Goal: Information Seeking & Learning: Learn about a topic

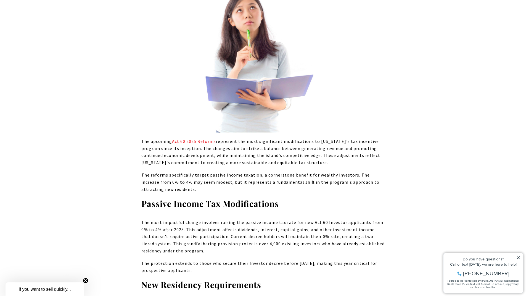
scroll to position [497, 0]
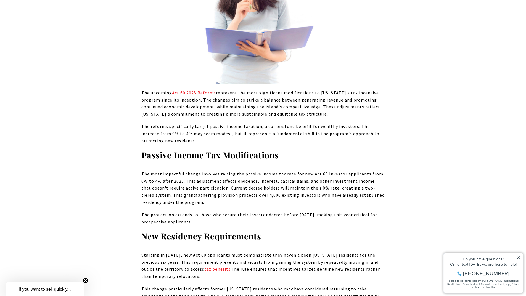
click at [219, 180] on p "The most impactful change involves raising the passive income tax rate for new …" at bounding box center [262, 188] width 243 height 35
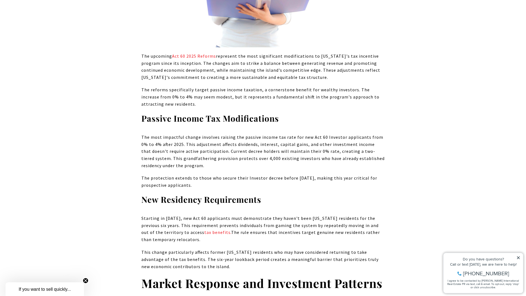
scroll to position [580, 0]
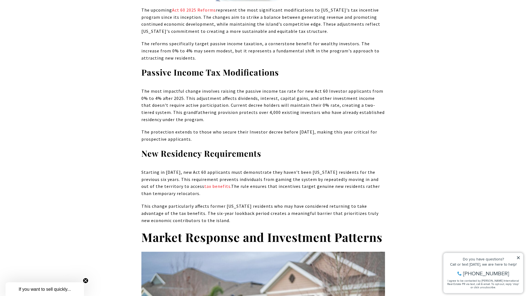
click at [298, 148] on h3 "New Residency Requirements" at bounding box center [262, 153] width 243 height 11
drag, startPoint x: 283, startPoint y: 174, endPoint x: 282, endPoint y: 170, distance: 3.6
click at [282, 170] on p "Starting in 2025, new Act 60 applicants must demonstrate they haven't been Puer…" at bounding box center [262, 183] width 243 height 28
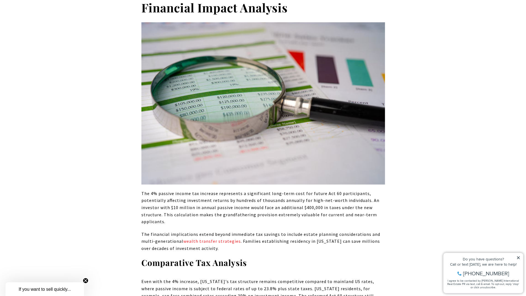
scroll to position [1270, 0]
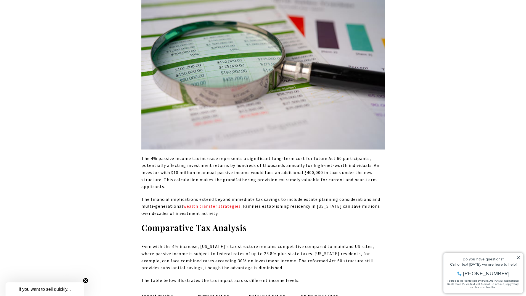
drag, startPoint x: 292, startPoint y: 152, endPoint x: 290, endPoint y: 149, distance: 2.8
click at [290, 155] on p "The 4% passive income tax increase represents a significant long-term cost for …" at bounding box center [262, 172] width 243 height 35
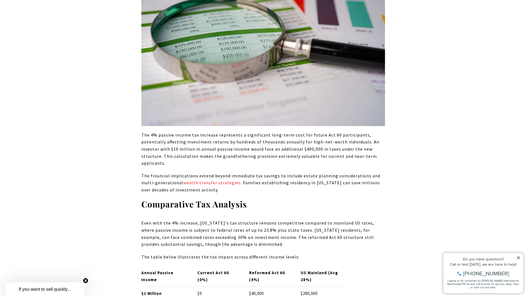
scroll to position [1325, 0]
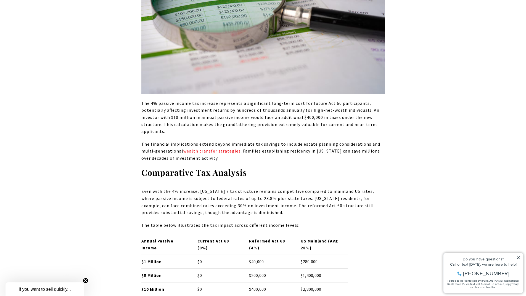
click at [290, 167] on h3 "Comparative Tax Analysis" at bounding box center [262, 172] width 243 height 11
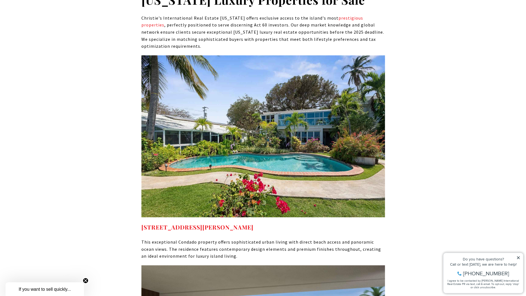
scroll to position [2512, 0]
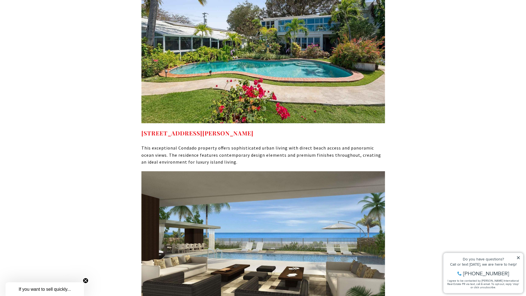
click at [296, 145] on p "This exceptional Condado property offers sophisticated urban living with direct…" at bounding box center [262, 155] width 243 height 21
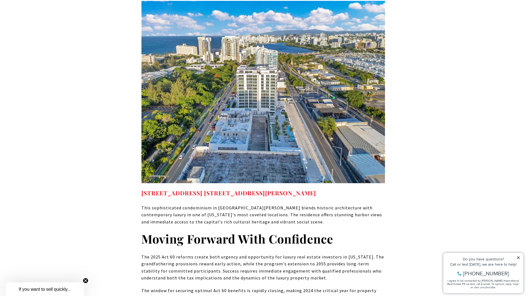
scroll to position [3064, 0]
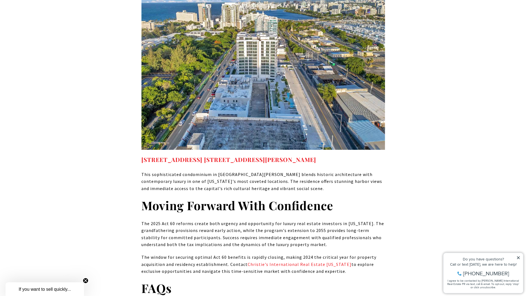
click at [288, 171] on p "This sophisticated condominium in Old San Juan seamlessly blends historic archi…" at bounding box center [262, 181] width 243 height 21
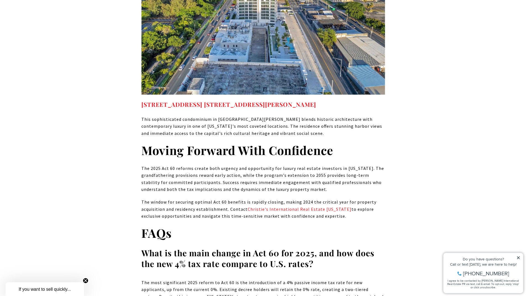
scroll to position [3257, 0]
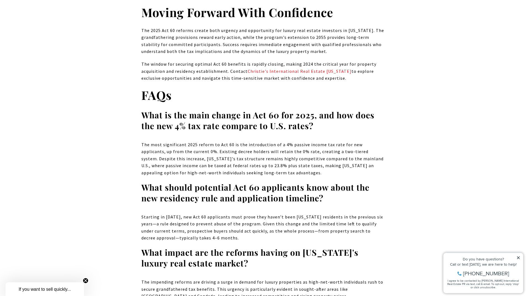
click at [286, 141] on p "The most significant 2025 reform to Act 60 is the introduction of a 4% passive …" at bounding box center [262, 158] width 243 height 35
click at [284, 141] on p "The most significant 2025 reform to Act 60 is the introduction of a 4% passive …" at bounding box center [262, 158] width 243 height 35
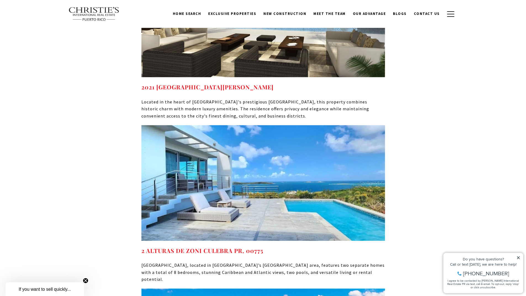
scroll to position [2733, 0]
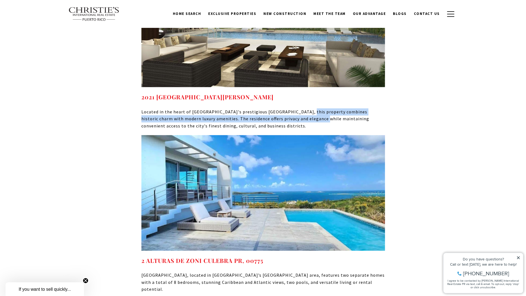
click at [292, 108] on p "Located in the heart of San Juan's prestigious Italia district, this property c…" at bounding box center [262, 118] width 243 height 21
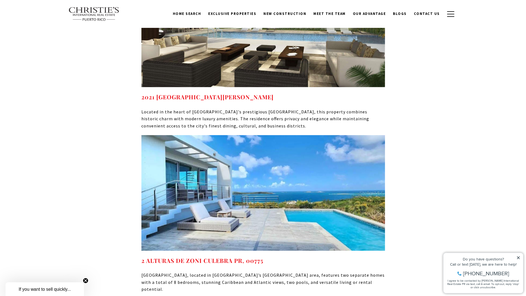
click at [274, 108] on p "Located in the heart of San Juan's prestigious Italia district, this property c…" at bounding box center [262, 118] width 243 height 21
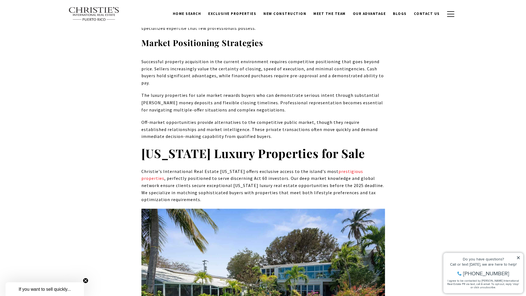
scroll to position [2264, 0]
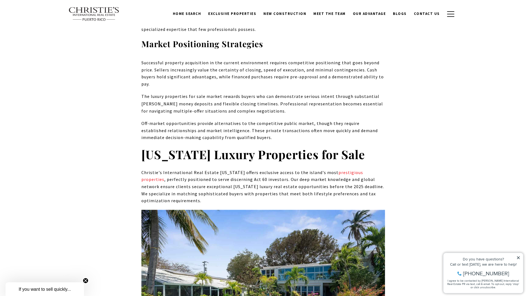
click at [259, 120] on p "Off-market opportunities provide alternatives to the competitive public market,…" at bounding box center [262, 130] width 243 height 21
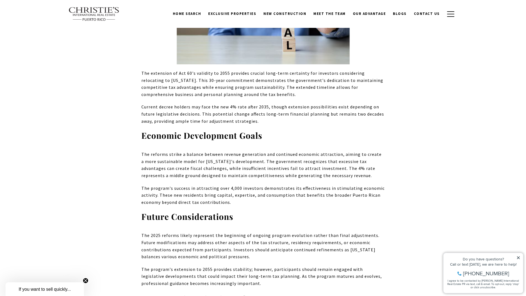
scroll to position [1656, 0]
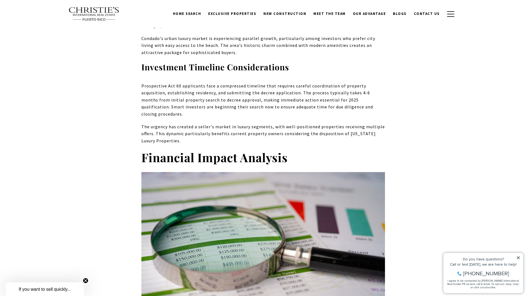
scroll to position [1077, 0]
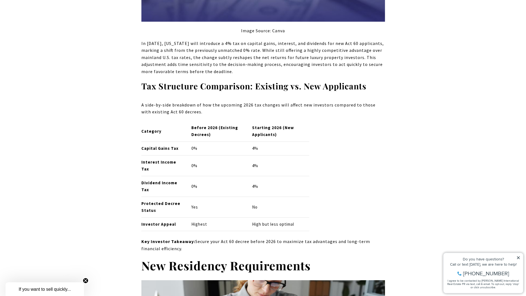
scroll to position [994, 0]
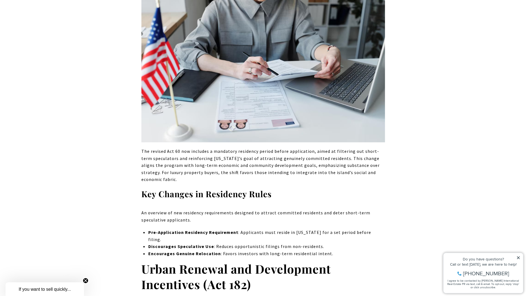
scroll to position [1270, 0]
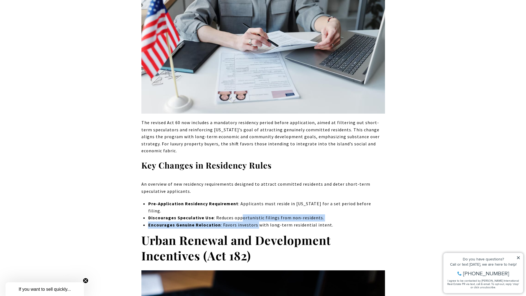
drag, startPoint x: 239, startPoint y: 203, endPoint x: 255, endPoint y: 209, distance: 17.5
click at [255, 209] on ul "Pre-Application Residency Requirement : Applicants must reside in [US_STATE] fo…" at bounding box center [266, 214] width 237 height 28
click at [255, 222] on p "Encourages Genuine Relocation : Favors investors with long-term residential int…" at bounding box center [266, 225] width 237 height 7
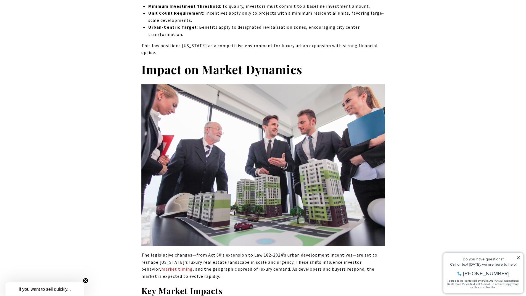
scroll to position [2015, 0]
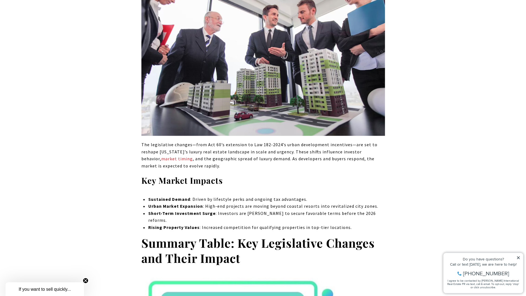
click at [257, 210] on p "Short-Term Investment Surge : Investors are [PERSON_NAME] to secure favorable t…" at bounding box center [266, 217] width 237 height 14
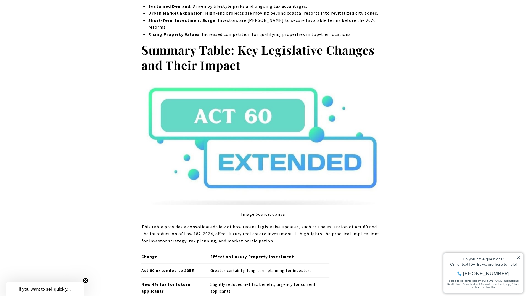
scroll to position [2346, 0]
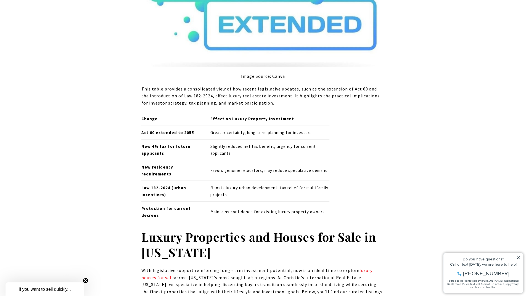
drag, startPoint x: 266, startPoint y: 168, endPoint x: 266, endPoint y: 163, distance: 4.8
click at [266, 184] on p "Boosts luxury urban development, tax relief for multifamily projects" at bounding box center [269, 191] width 119 height 14
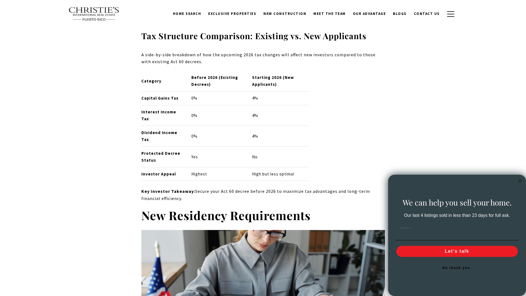
scroll to position [966, 0]
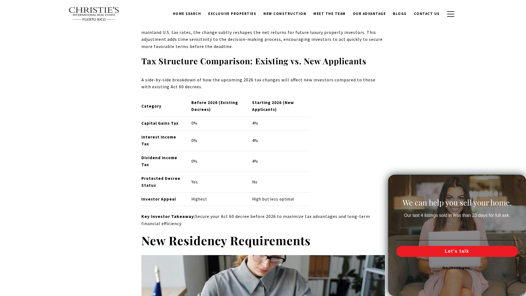
click at [153, 178] on strong "Protected Decree Status" at bounding box center [160, 182] width 39 height 12
drag, startPoint x: 153, startPoint y: 178, endPoint x: 157, endPoint y: 184, distance: 7.3
click at [157, 184] on p "Protected Decree Status" at bounding box center [161, 182] width 41 height 14
click at [327, 136] on div "Category Before 2026 (Existing Decrees) Starting 2026 (New Applicants) Capital …" at bounding box center [262, 151] width 243 height 110
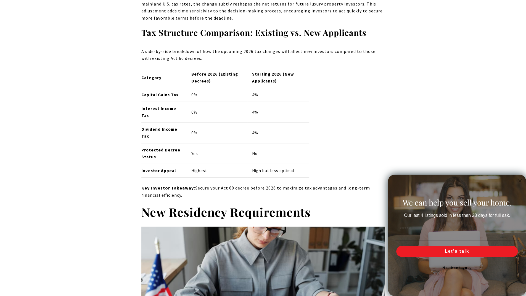
scroll to position [1021, 0]
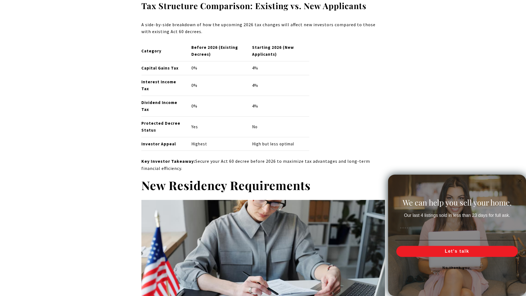
click at [274, 97] on td "4%" at bounding box center [278, 106] width 62 height 21
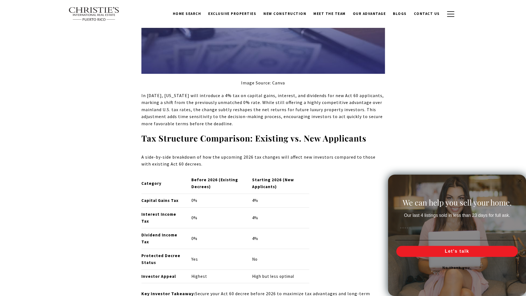
scroll to position [883, 0]
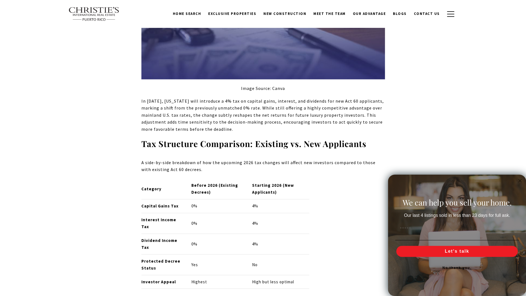
click at [272, 103] on p "In [DATE], [US_STATE] will introduce a 4% tax on capital gains, interest, and d…" at bounding box center [262, 115] width 243 height 35
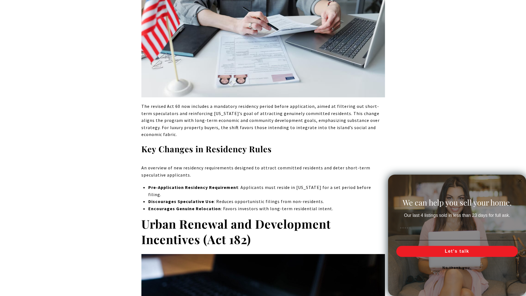
scroll to position [1297, 0]
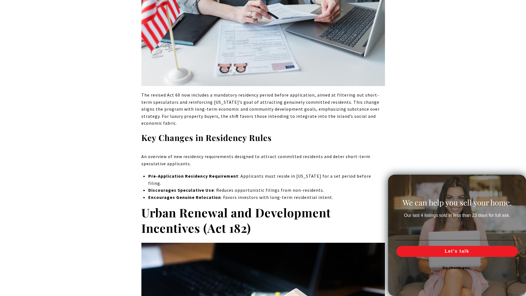
click at [288, 117] on p "The revised Act 60 now includes a mandatory residency period before application…" at bounding box center [262, 109] width 243 height 35
click at [290, 116] on p "The revised Act 60 now includes a mandatory residency period before application…" at bounding box center [262, 109] width 243 height 35
drag, startPoint x: 271, startPoint y: 115, endPoint x: 277, endPoint y: 115, distance: 6.3
click at [277, 115] on p "The revised Act 60 now includes a mandatory residency period before application…" at bounding box center [262, 109] width 243 height 35
click at [292, 117] on p "The revised Act 60 now includes a mandatory residency period before application…" at bounding box center [262, 109] width 243 height 35
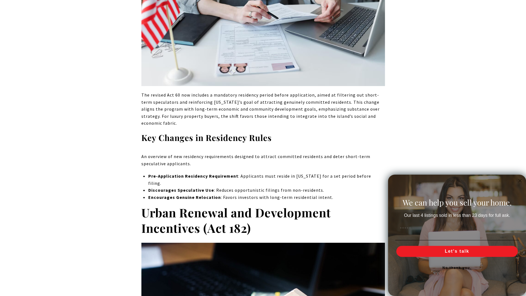
click at [292, 117] on p "The revised Act 60 now includes a mandatory residency period before application…" at bounding box center [262, 109] width 243 height 35
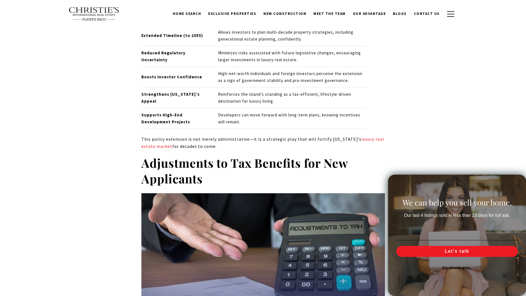
scroll to position [552, 0]
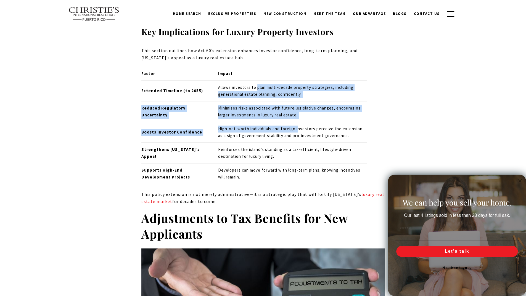
drag, startPoint x: 257, startPoint y: 88, endPoint x: 297, endPoint y: 122, distance: 52.7
click at [297, 122] on tbody "Factor Impact Extended Timeline (to 2055) Allows investors to plan multi-decade…" at bounding box center [254, 125] width 226 height 117
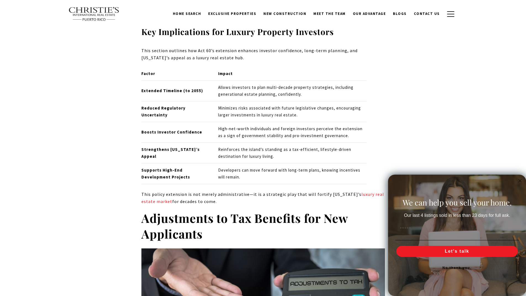
click at [311, 128] on p "High-net-worth individuals and foreign investors perceive the extension as a si…" at bounding box center [292, 133] width 149 height 14
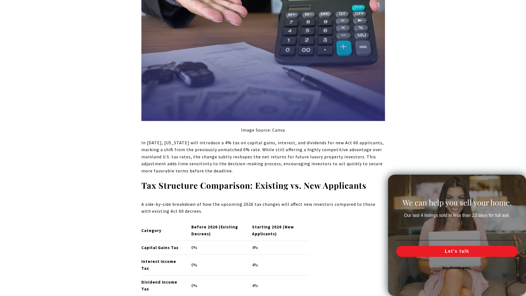
scroll to position [939, 0]
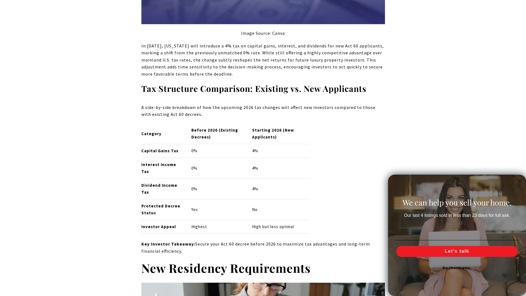
click at [289, 143] on td "Starting 2026 (New Applicants)" at bounding box center [278, 134] width 62 height 20
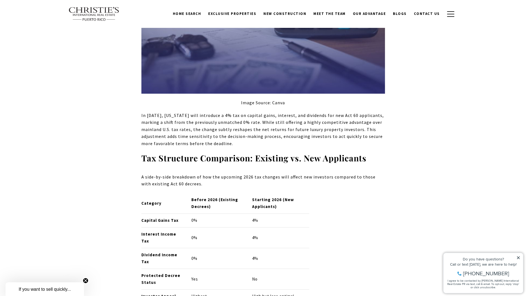
scroll to position [801, 0]
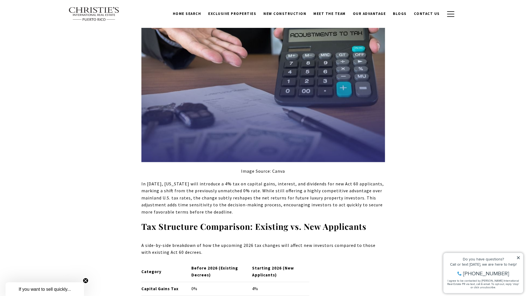
click at [222, 191] on p "In [DATE], [US_STATE] will introduce a 4% tax on capital gains, interest, and d…" at bounding box center [262, 198] width 243 height 35
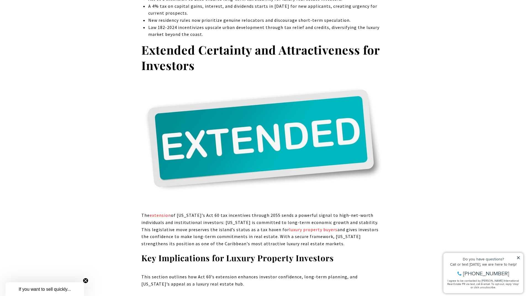
scroll to position [359, 0]
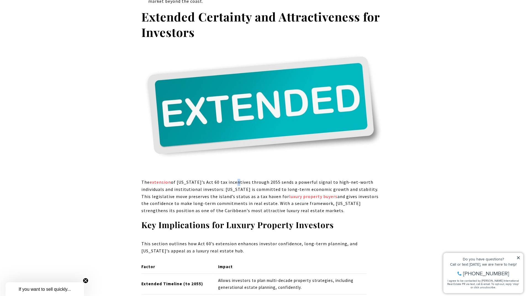
click at [232, 182] on p "The extension of Puerto Rico’s Act 60 tax incentives through 2055 sends a power…" at bounding box center [262, 196] width 243 height 35
click at [229, 189] on p "The extension of Puerto Rico’s Act 60 tax incentives through 2055 sends a power…" at bounding box center [262, 196] width 243 height 35
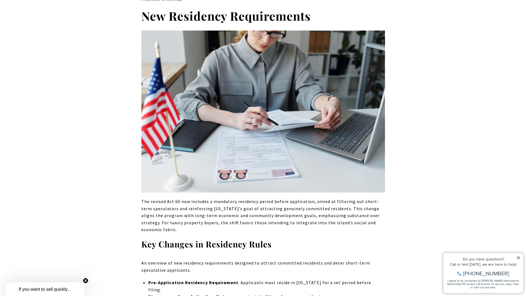
scroll to position [1215, 0]
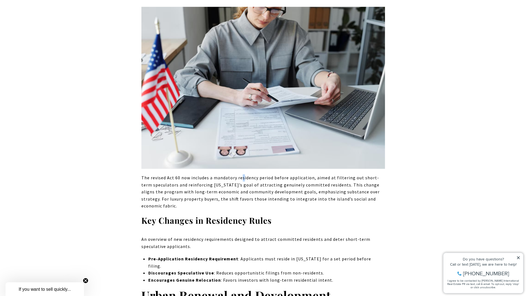
click at [241, 175] on p "The revised Act 60 now includes a mandatory residency period before application…" at bounding box center [262, 191] width 243 height 35
click at [253, 176] on p "The revised Act 60 now includes a mandatory residency period before application…" at bounding box center [262, 191] width 243 height 35
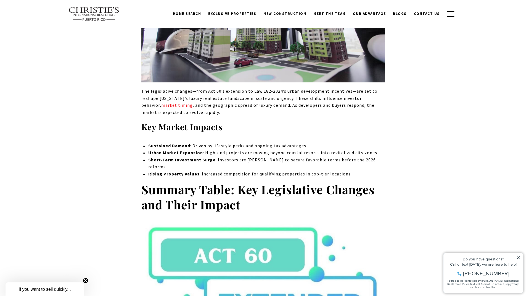
scroll to position [2015, 0]
